Goal: Find specific fact: Find specific fact

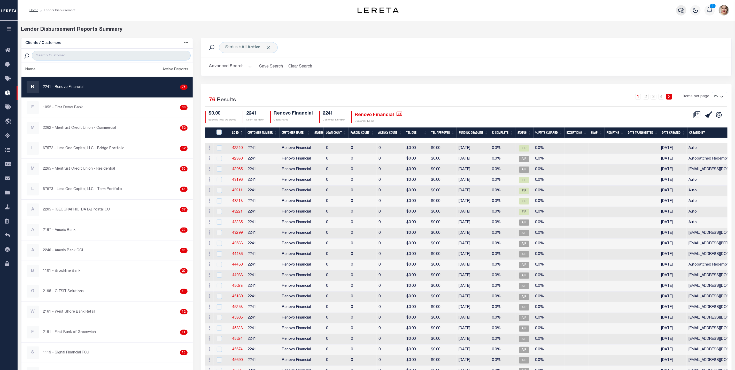
click at [684, 9] on icon "button" at bounding box center [681, 10] width 6 height 6
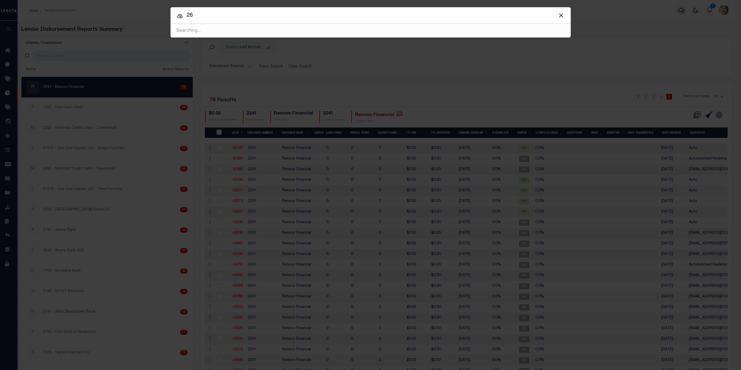
type input "2"
type input "10020971"
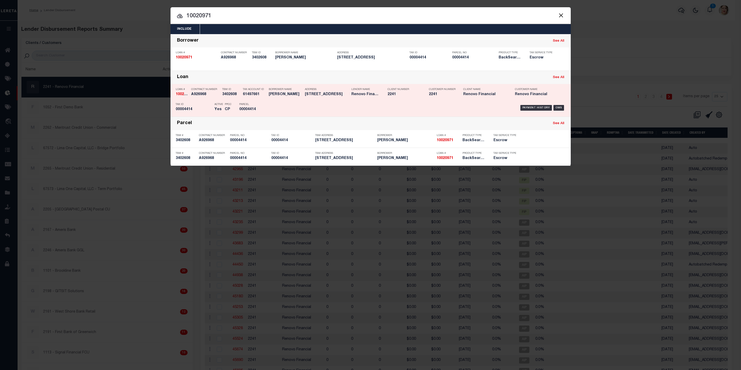
click at [253, 105] on p "Parcel" at bounding box center [250, 104] width 23 height 3
